Goal: Task Accomplishment & Management: Complete application form

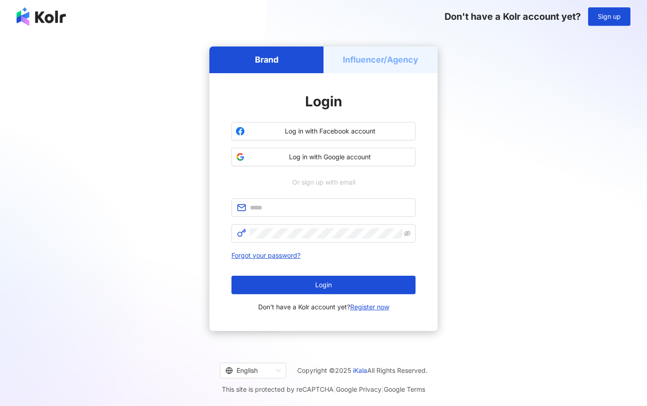
click at [351, 63] on h5 "Influencer/Agency" at bounding box center [380, 59] width 75 height 11
click at [386, 62] on h5 "Influencer/Agency" at bounding box center [380, 59] width 75 height 11
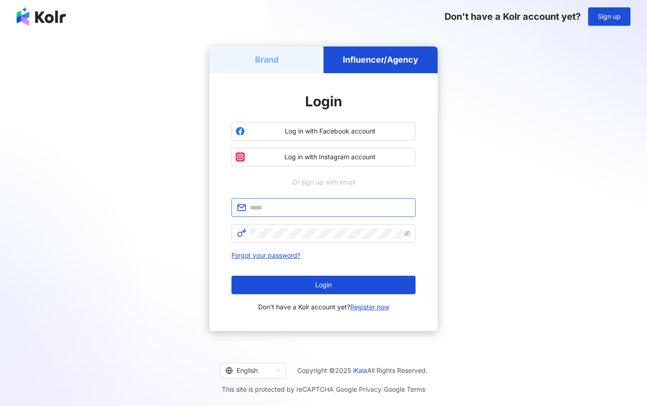
click at [324, 204] on input "text" at bounding box center [330, 207] width 160 height 10
type input "**********"
click at [370, 308] on link "Register now" at bounding box center [369, 307] width 39 height 8
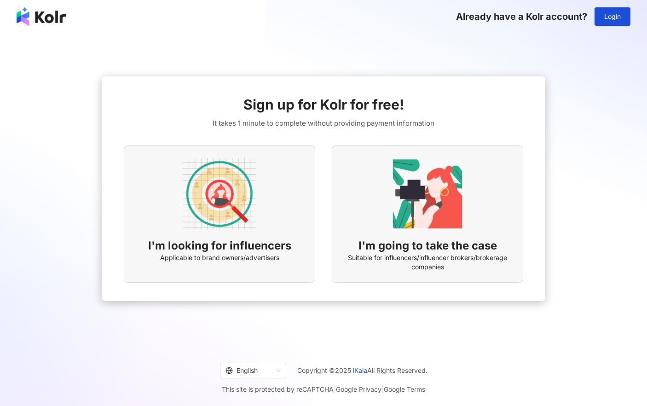
click at [417, 235] on div "I'm going to take the case Suitable for influencers/influencer brokers/brokerag…" at bounding box center [427, 214] width 191 height 138
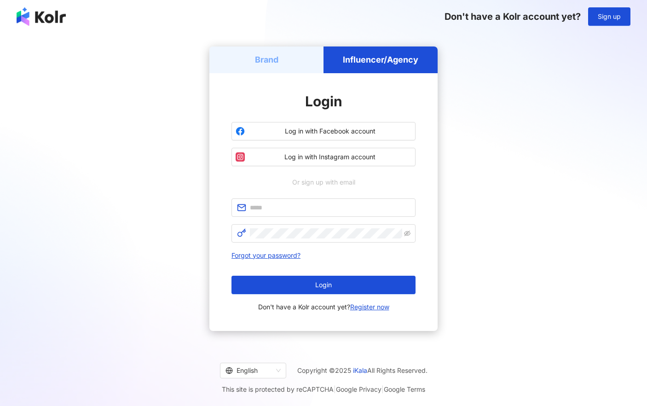
click at [290, 57] on div "Brand" at bounding box center [266, 59] width 114 height 26
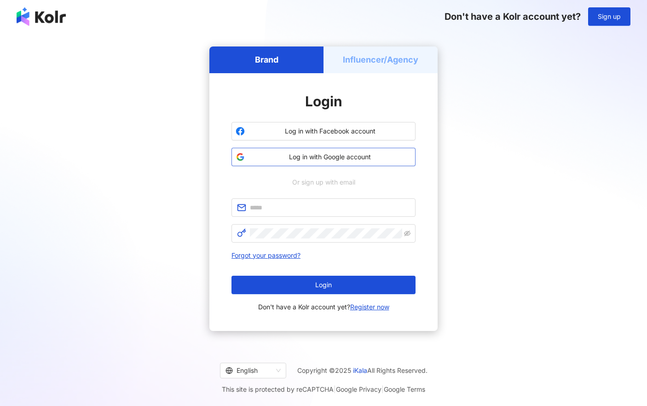
click at [325, 153] on span "Log in with Google account" at bounding box center [329, 156] width 163 height 9
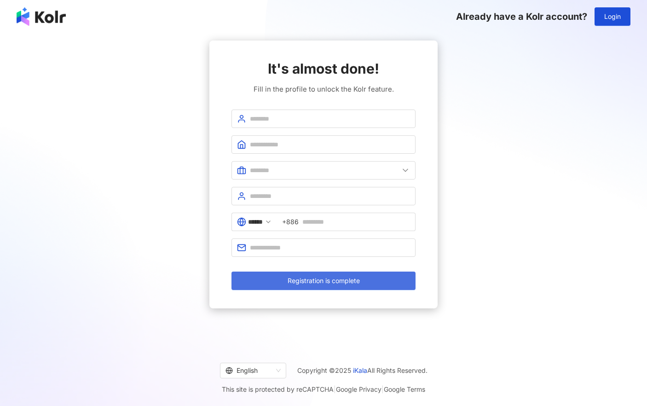
click at [346, 279] on span "Registration is complete" at bounding box center [323, 280] width 72 height 7
